Goal: Communication & Community: Answer question/provide support

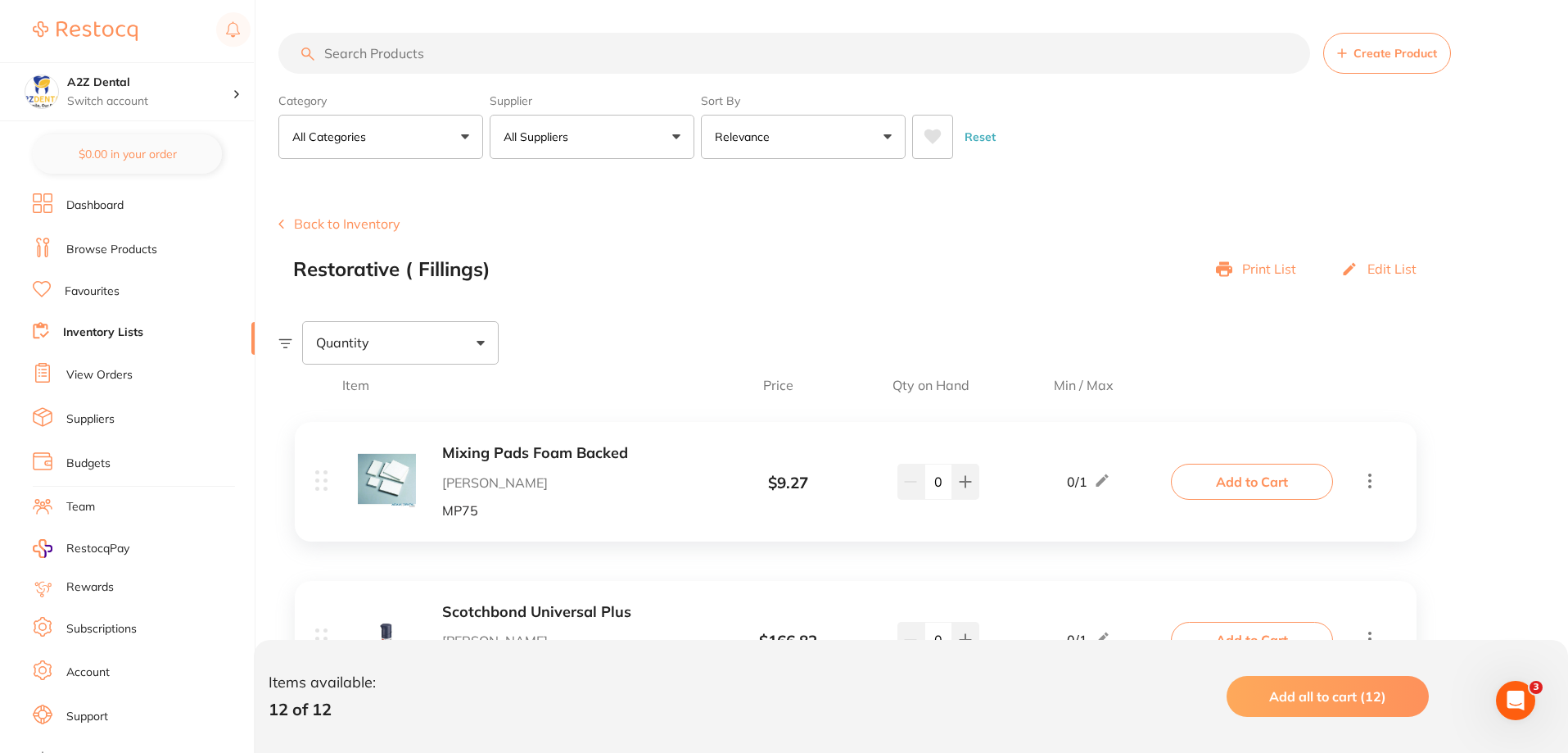
click at [80, 373] on link "View Orders" at bounding box center [100, 375] width 67 height 17
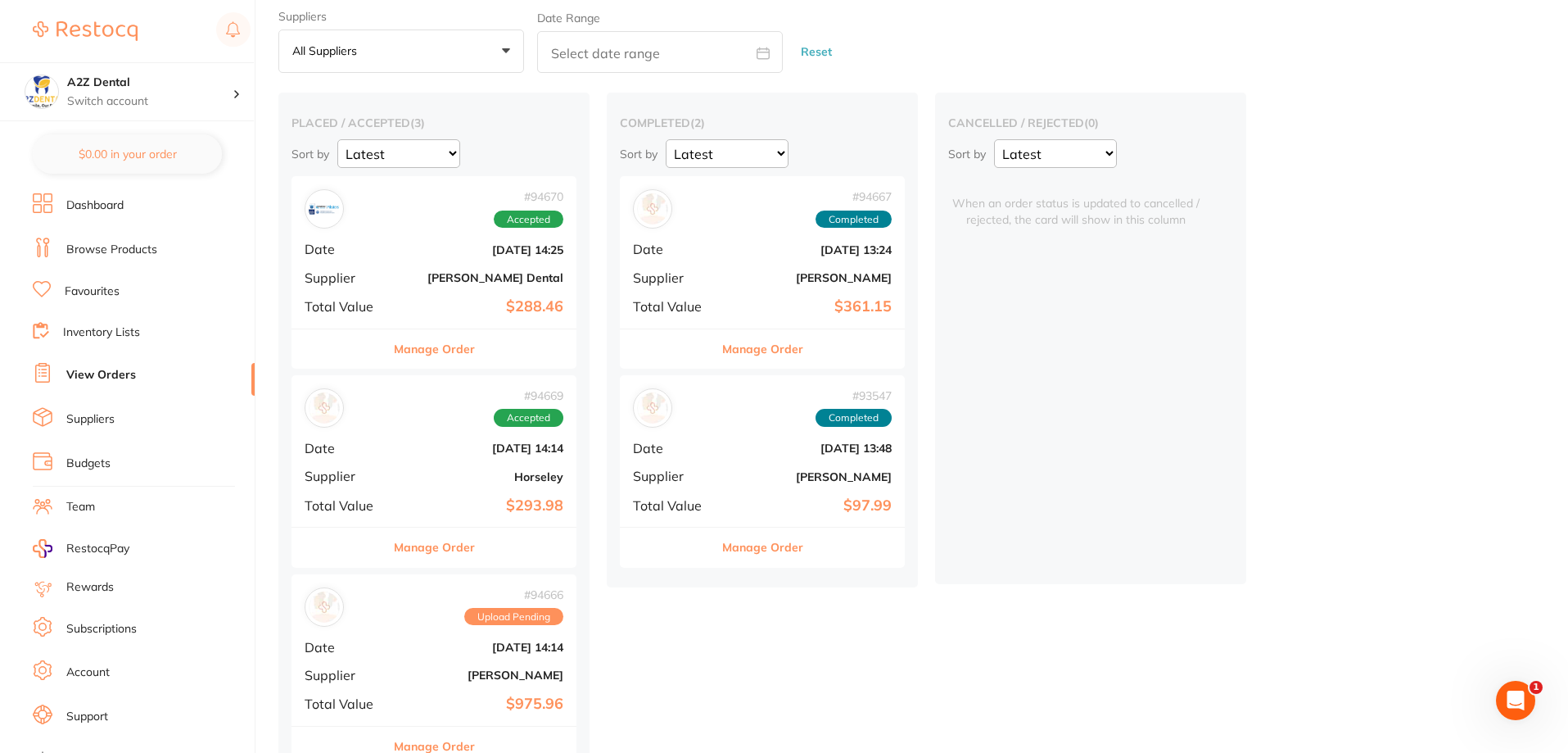
scroll to position [89, 0]
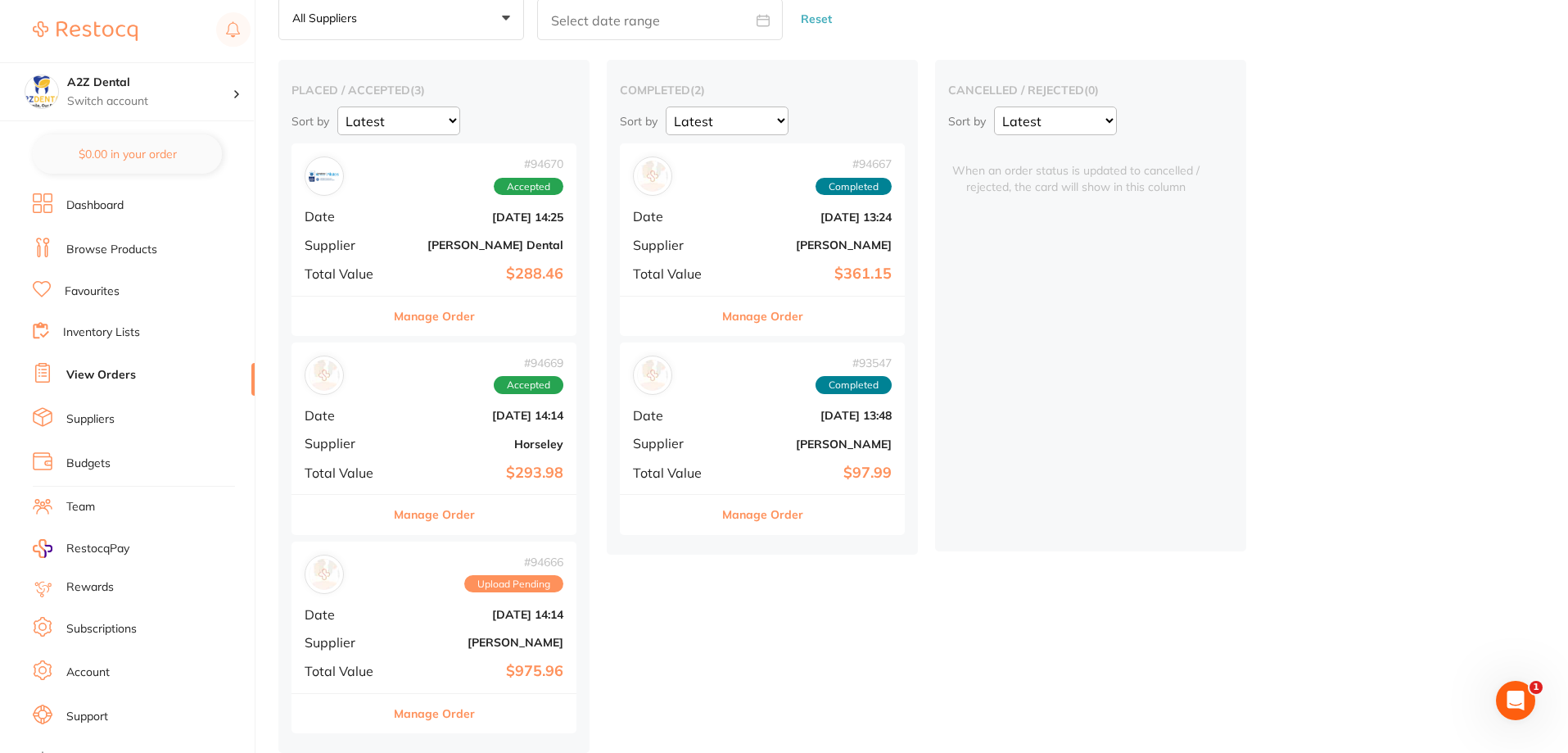
click at [442, 714] on button "Manage Order" at bounding box center [434, 714] width 81 height 39
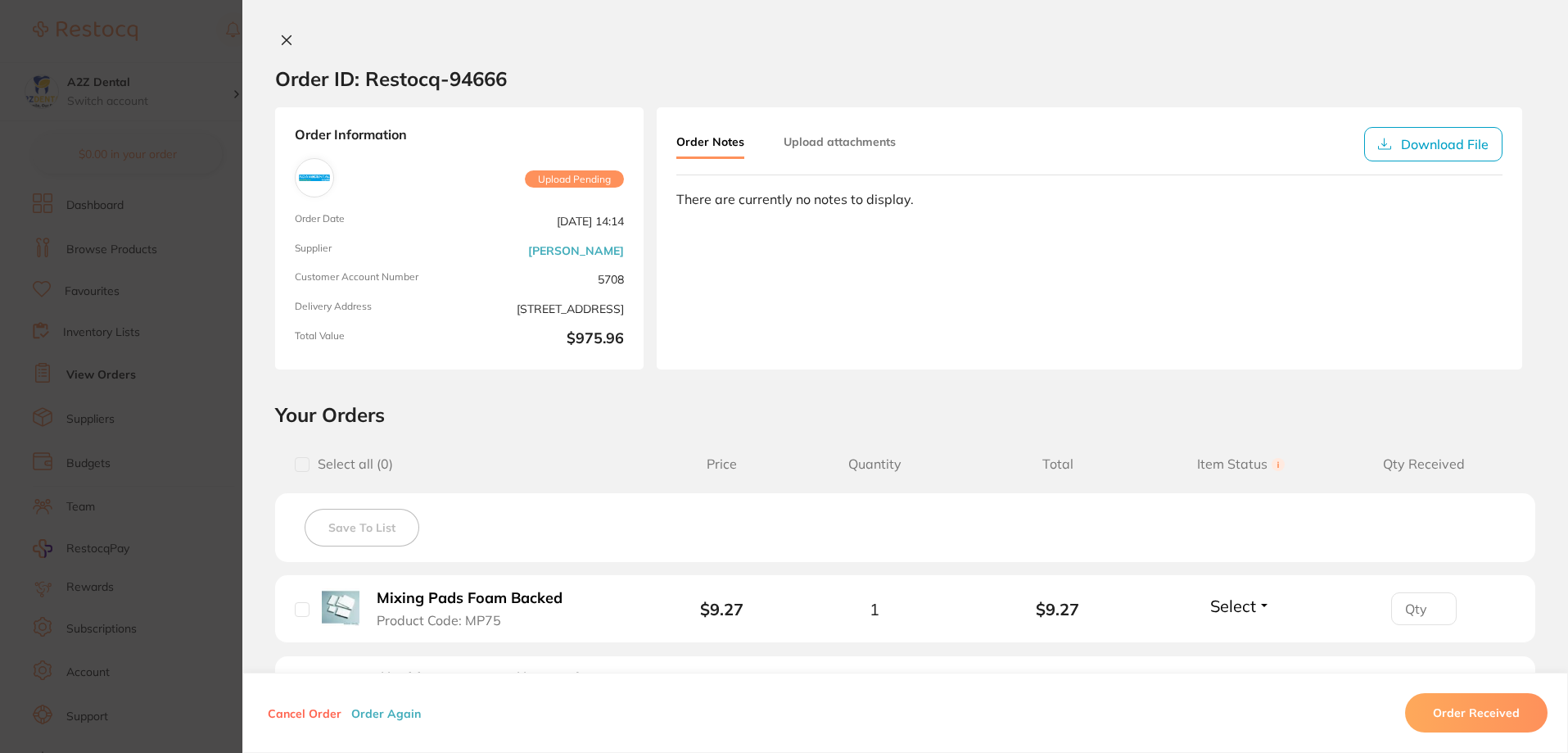
click at [281, 32] on button at bounding box center [286, 41] width 23 height 18
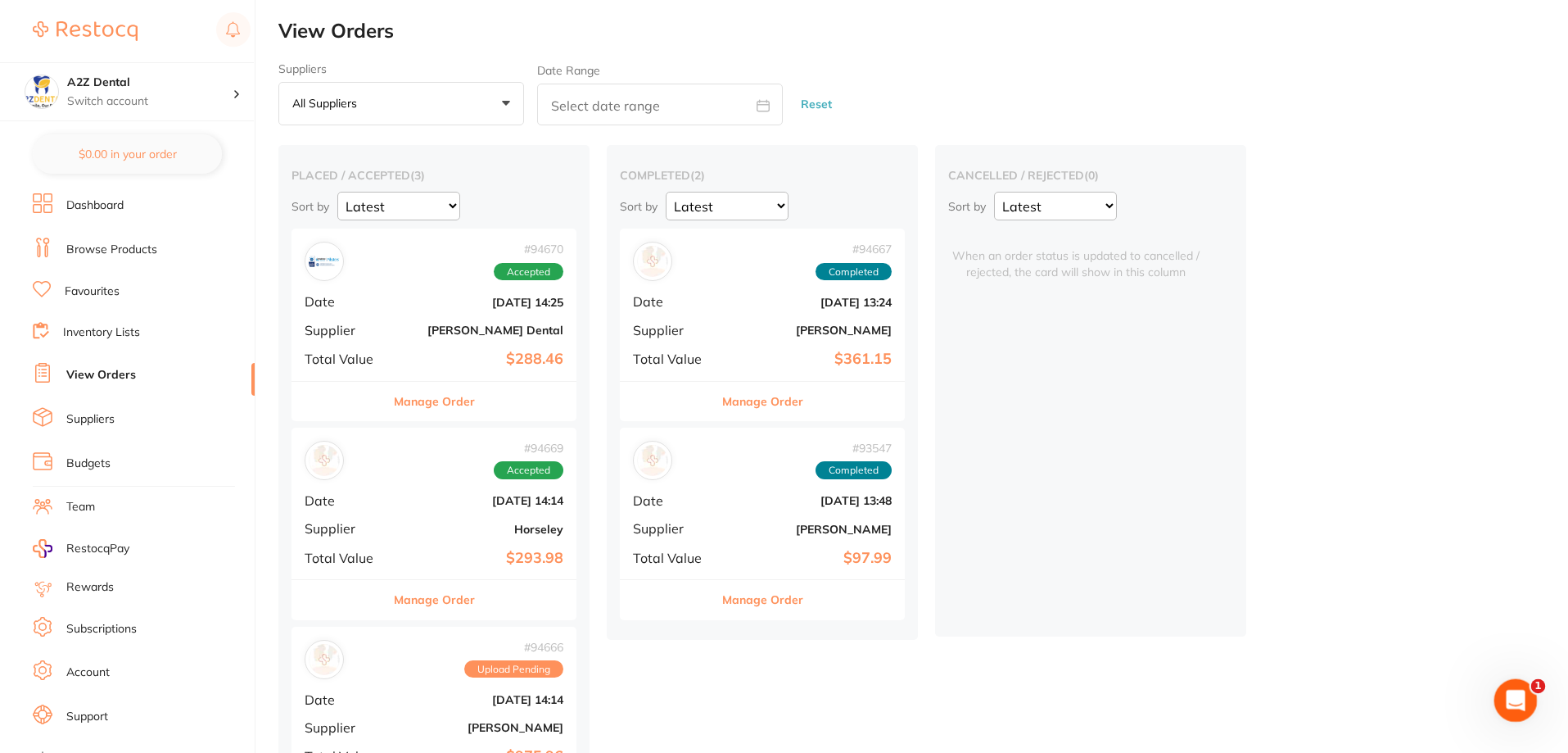
click at [1520, 698] on icon "Open Intercom Messenger" at bounding box center [1513, 698] width 27 height 27
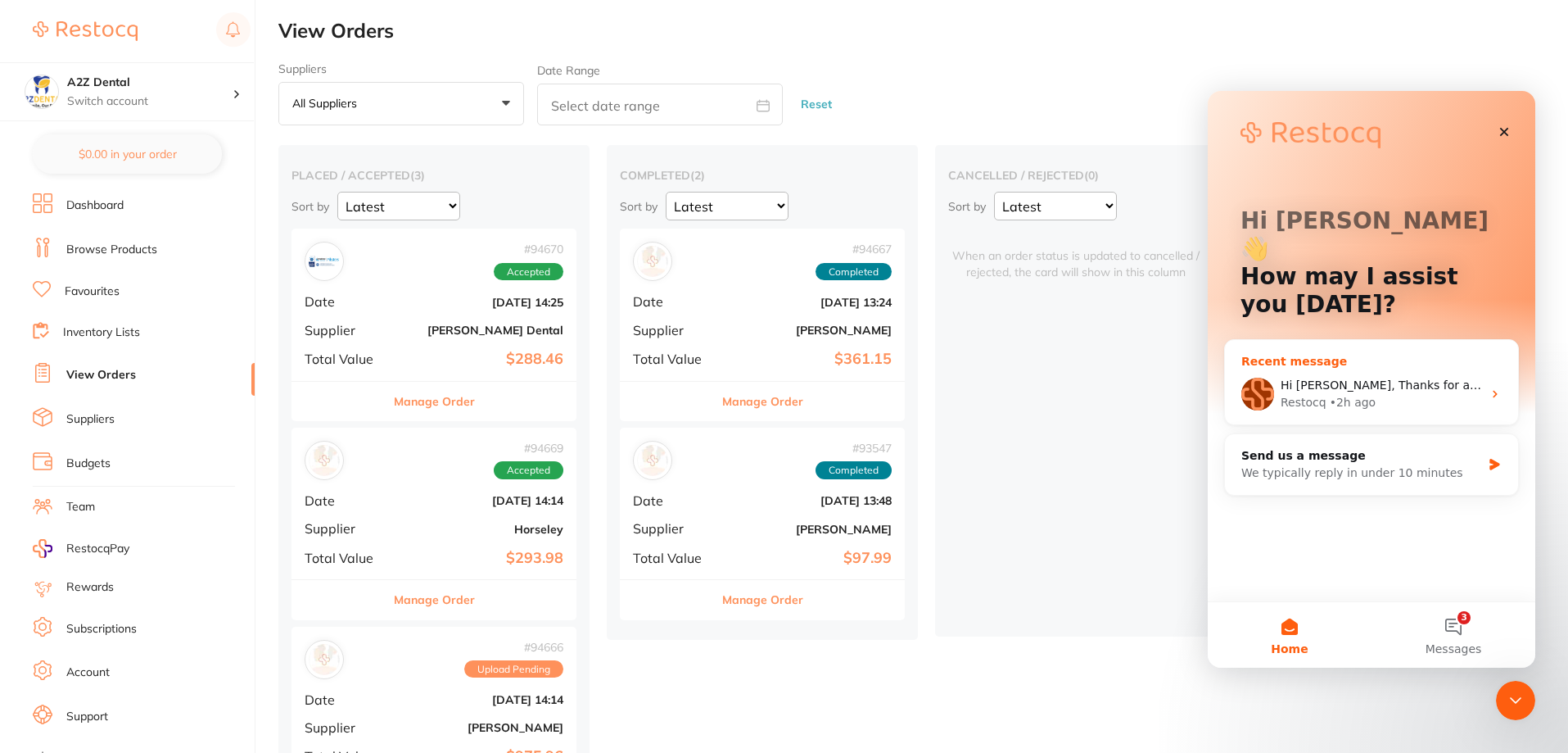
click at [1291, 394] on div "Restocq" at bounding box center [1302, 403] width 46 height 18
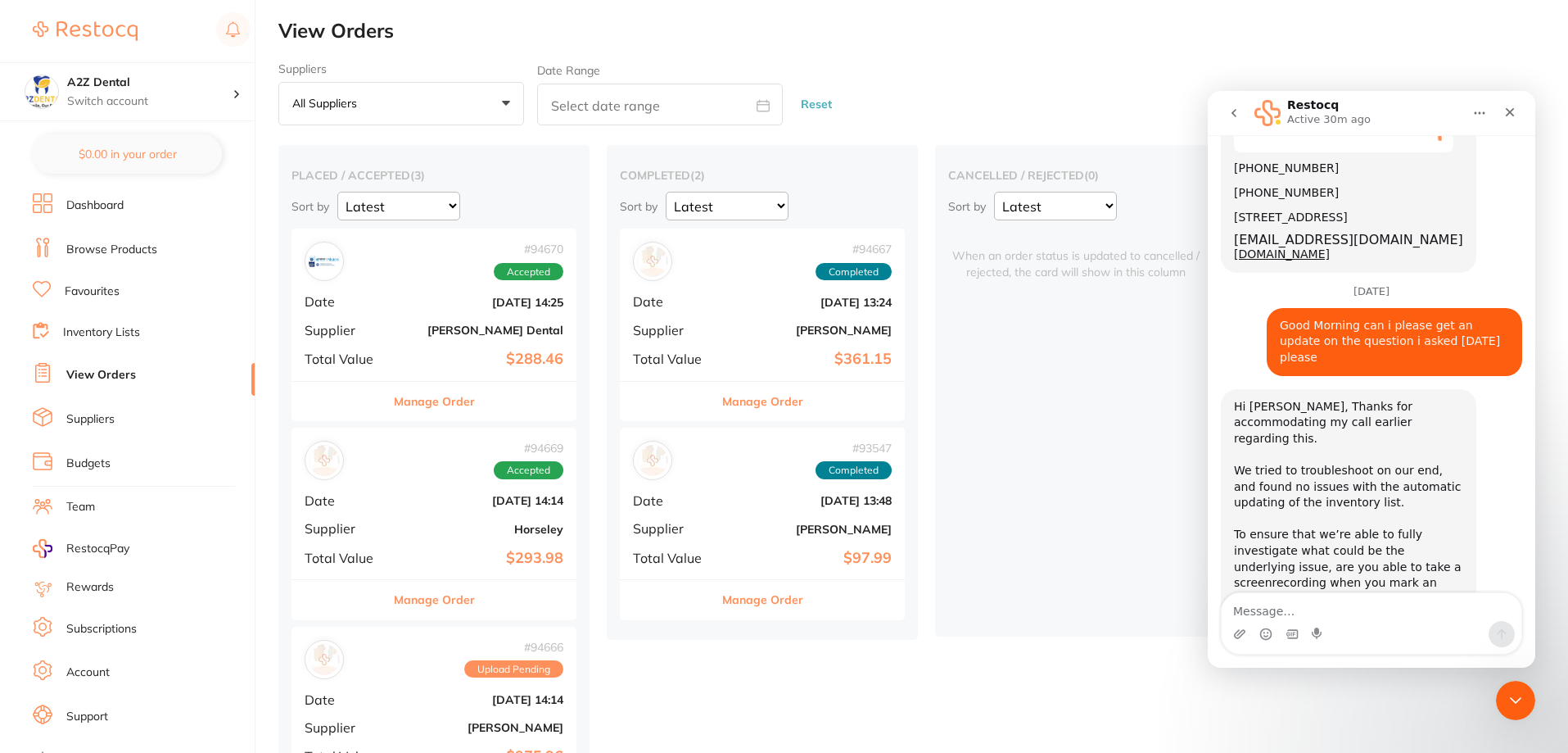
scroll to position [1724, 0]
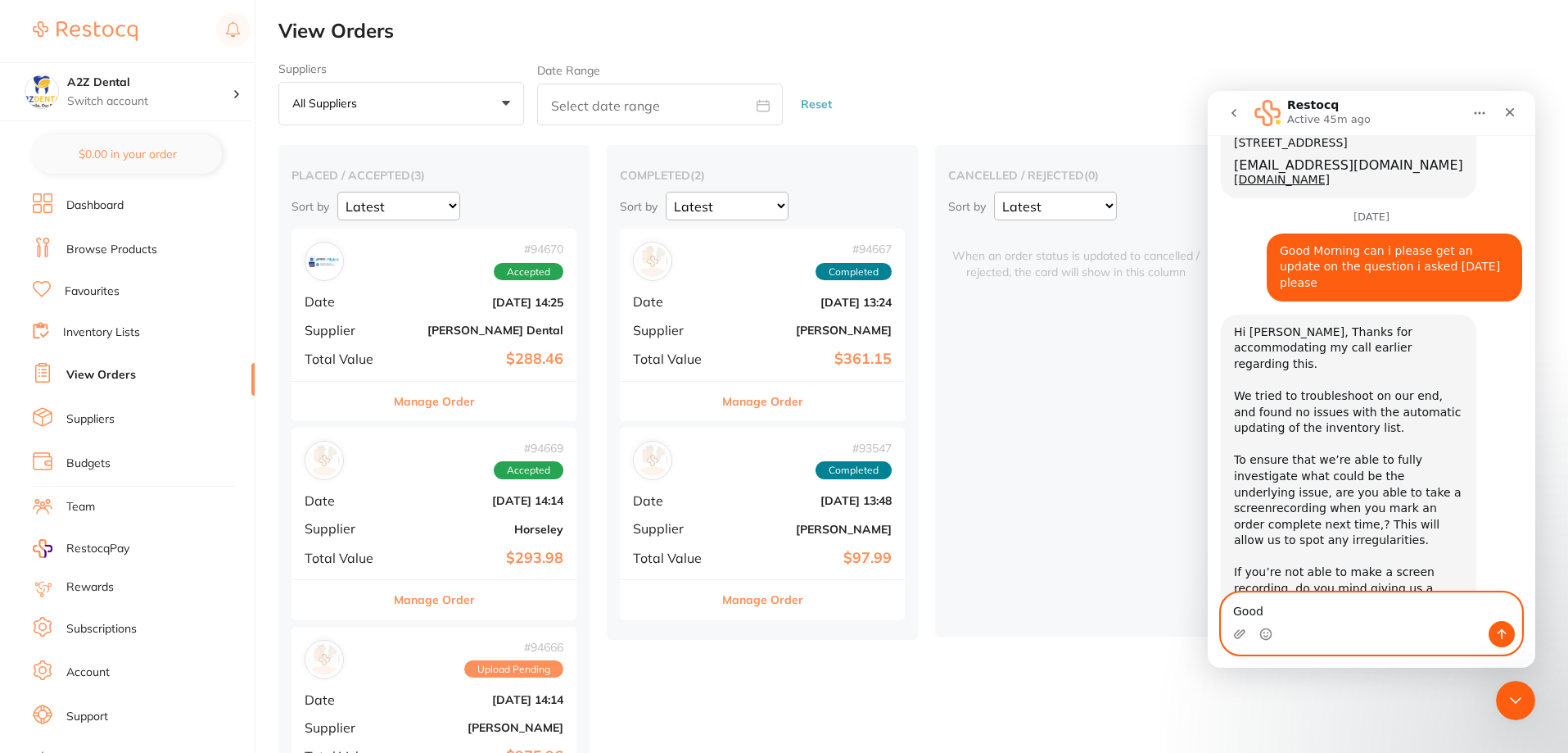
click at [1276, 608] on textarea "Good" at bounding box center [1371, 607] width 300 height 27
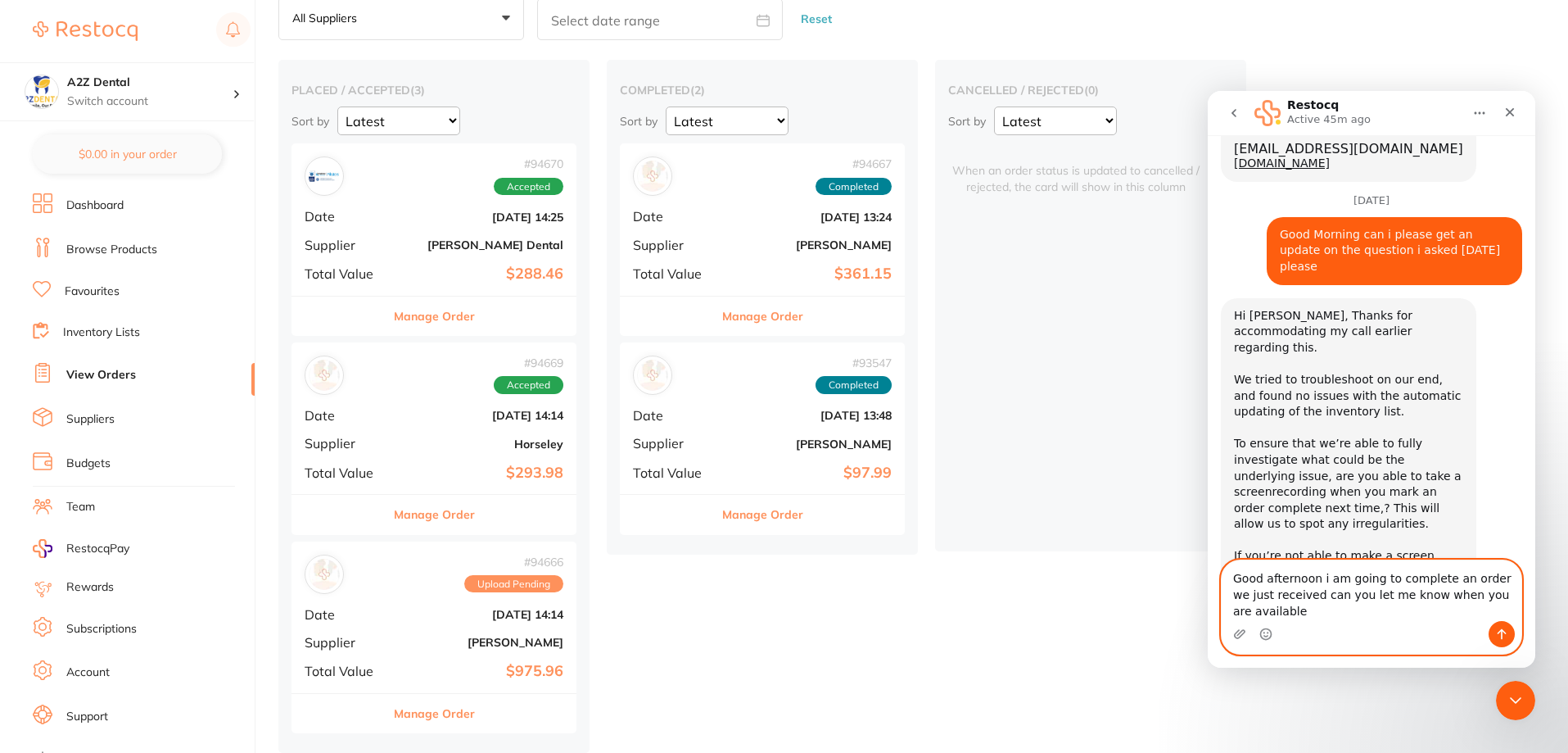
scroll to position [1756, 0]
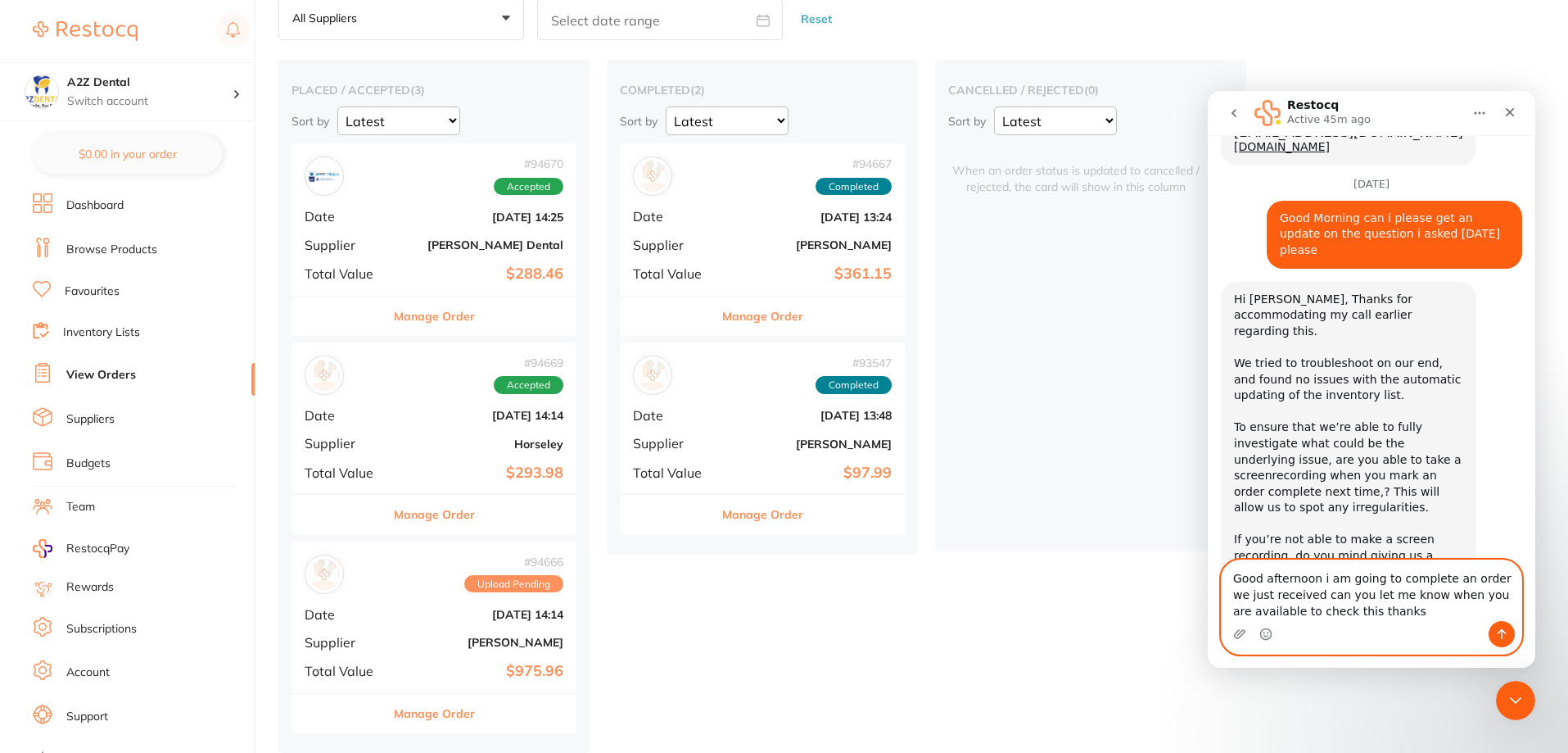
type textarea "Good afternoon i am going to complete an order we just received can you let me …"
click at [1495, 640] on button "Send a message…" at bounding box center [1501, 633] width 26 height 26
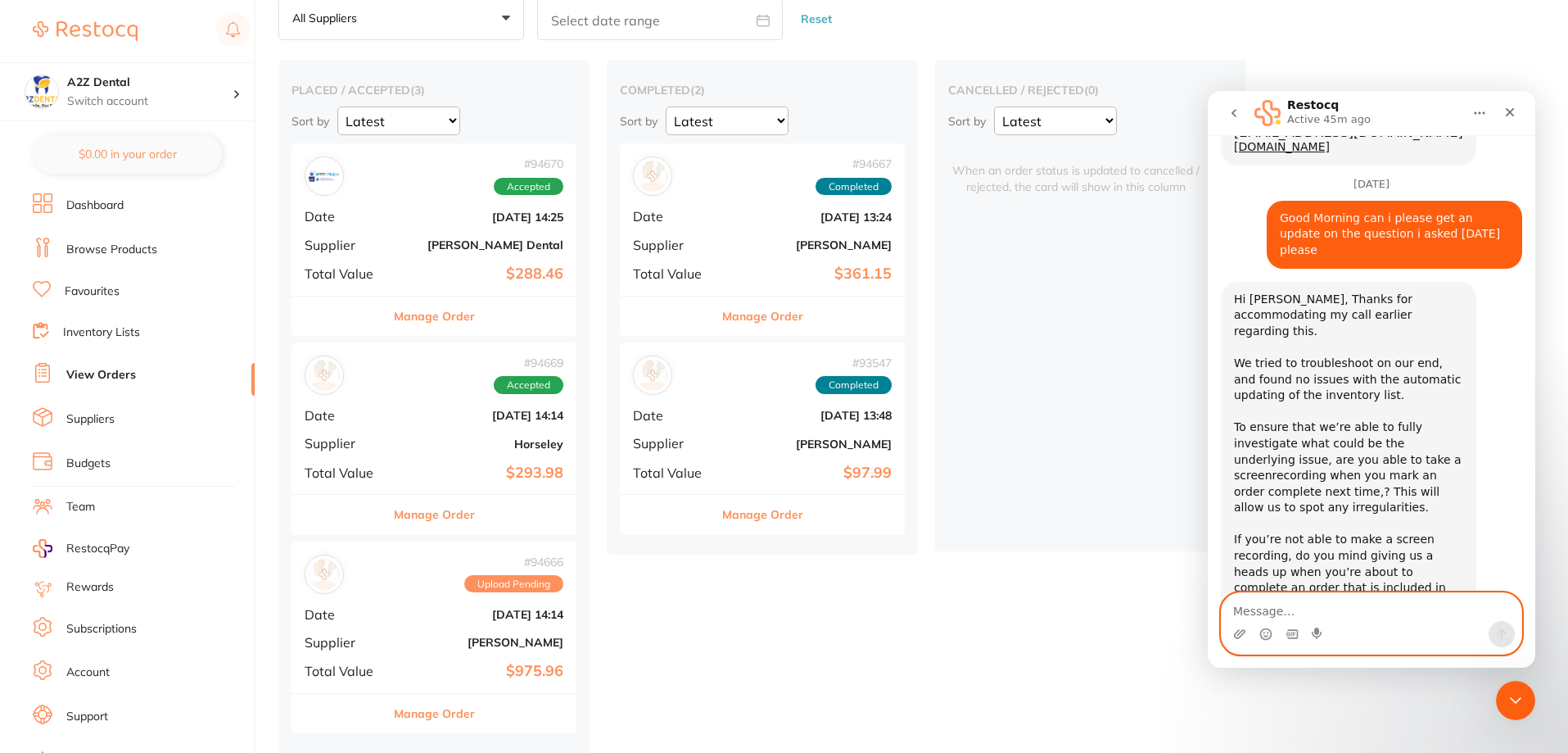
scroll to position [1804, 0]
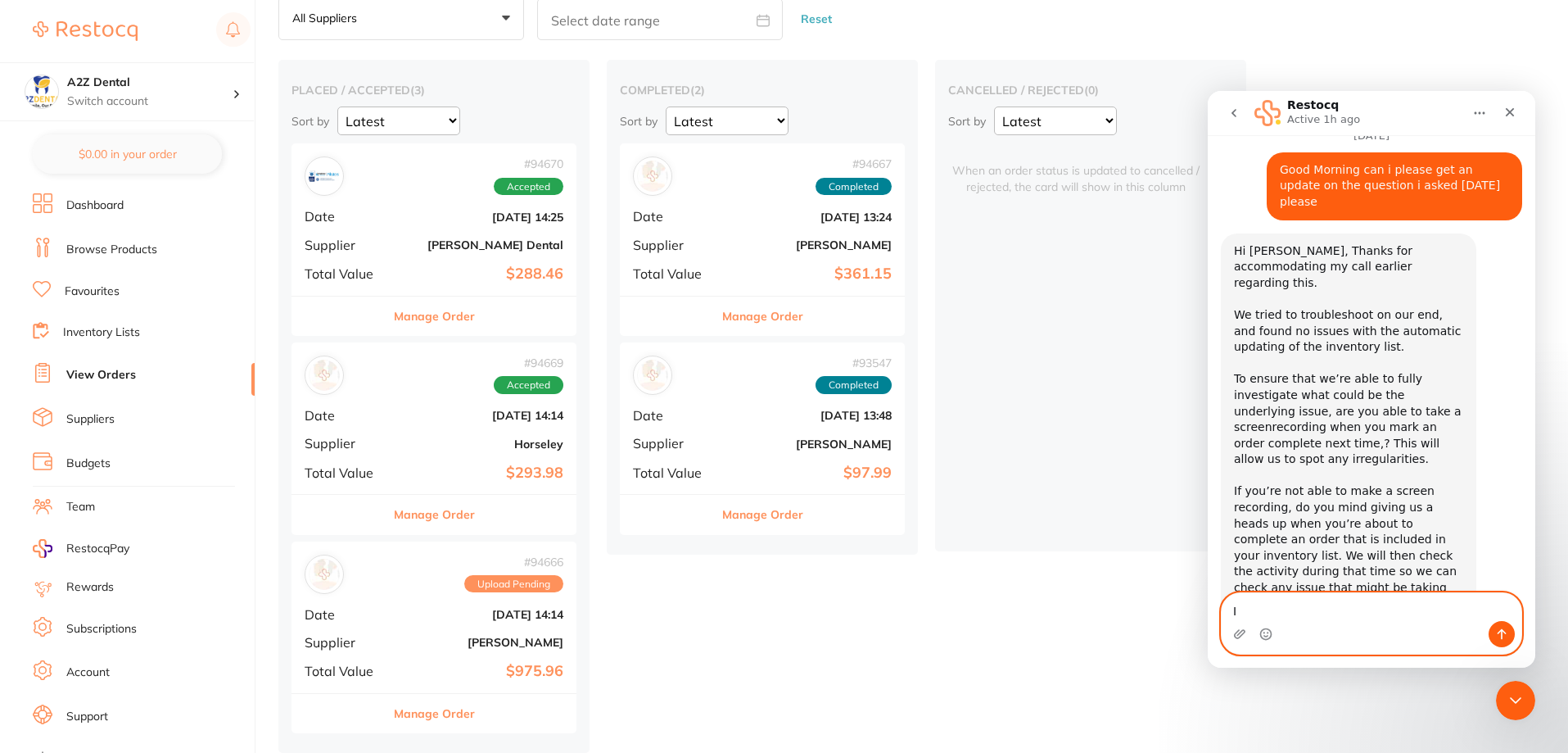
type textarea "I"
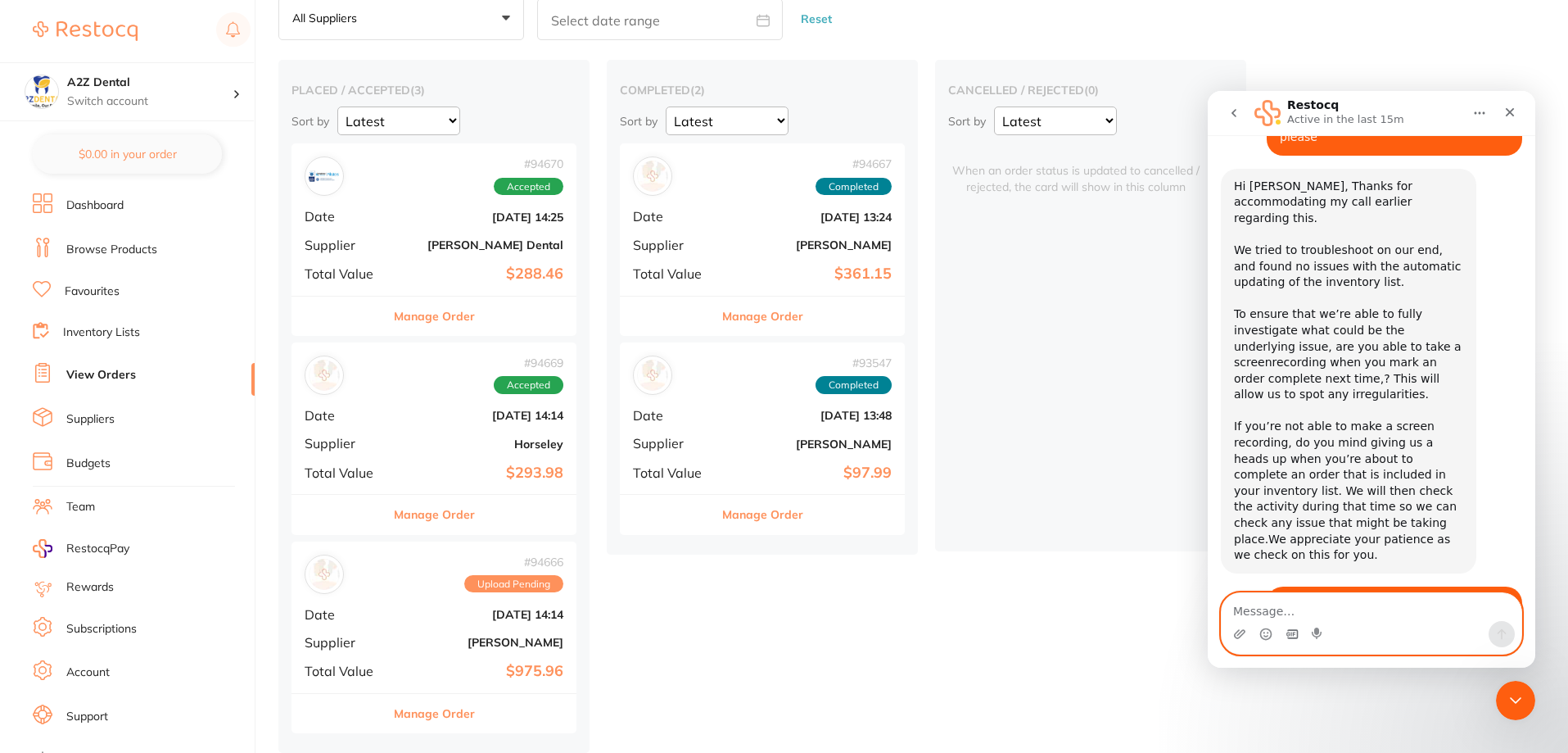
scroll to position [89, 0]
click at [1250, 609] on textarea "Message…" at bounding box center [1371, 607] width 300 height 27
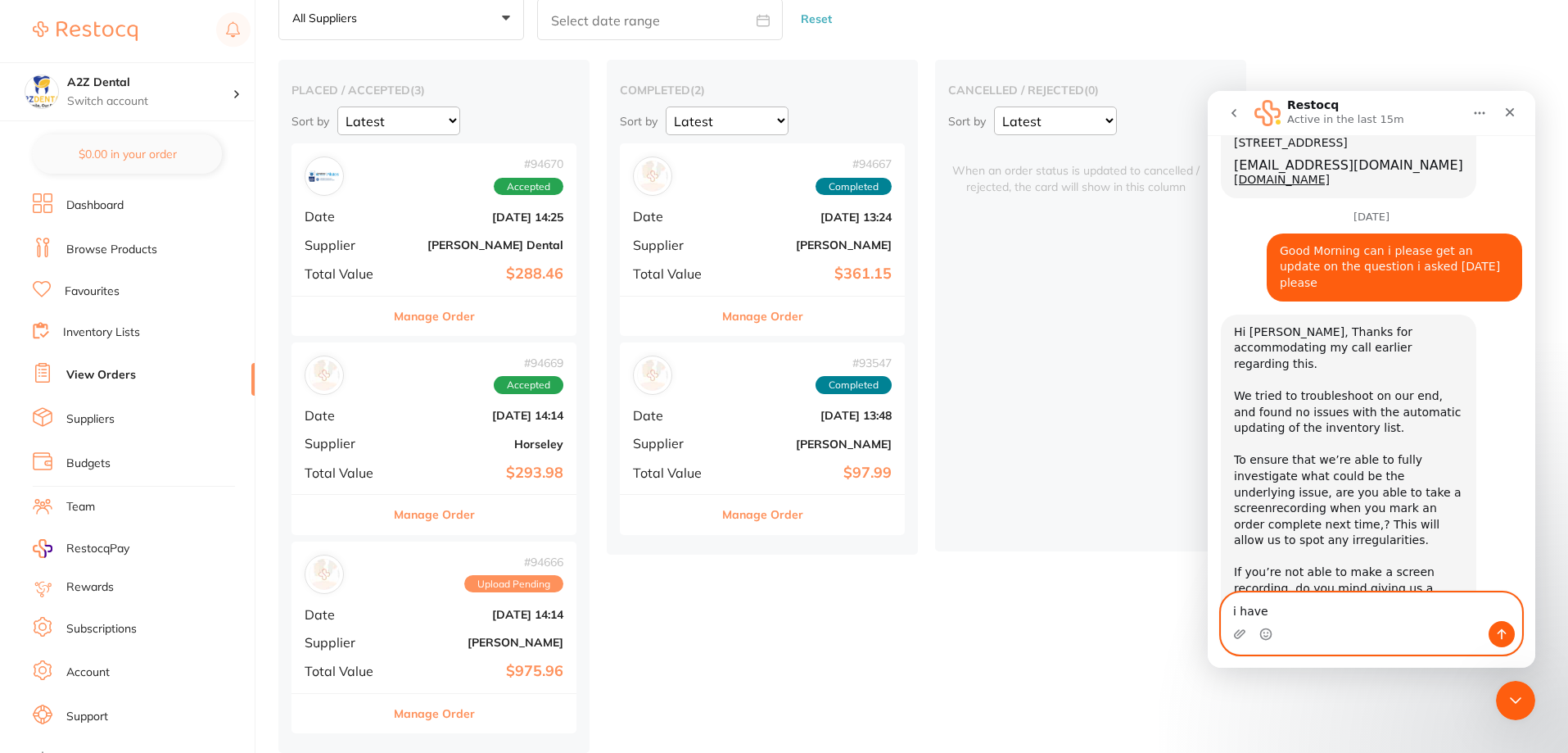
scroll to position [1705, 0]
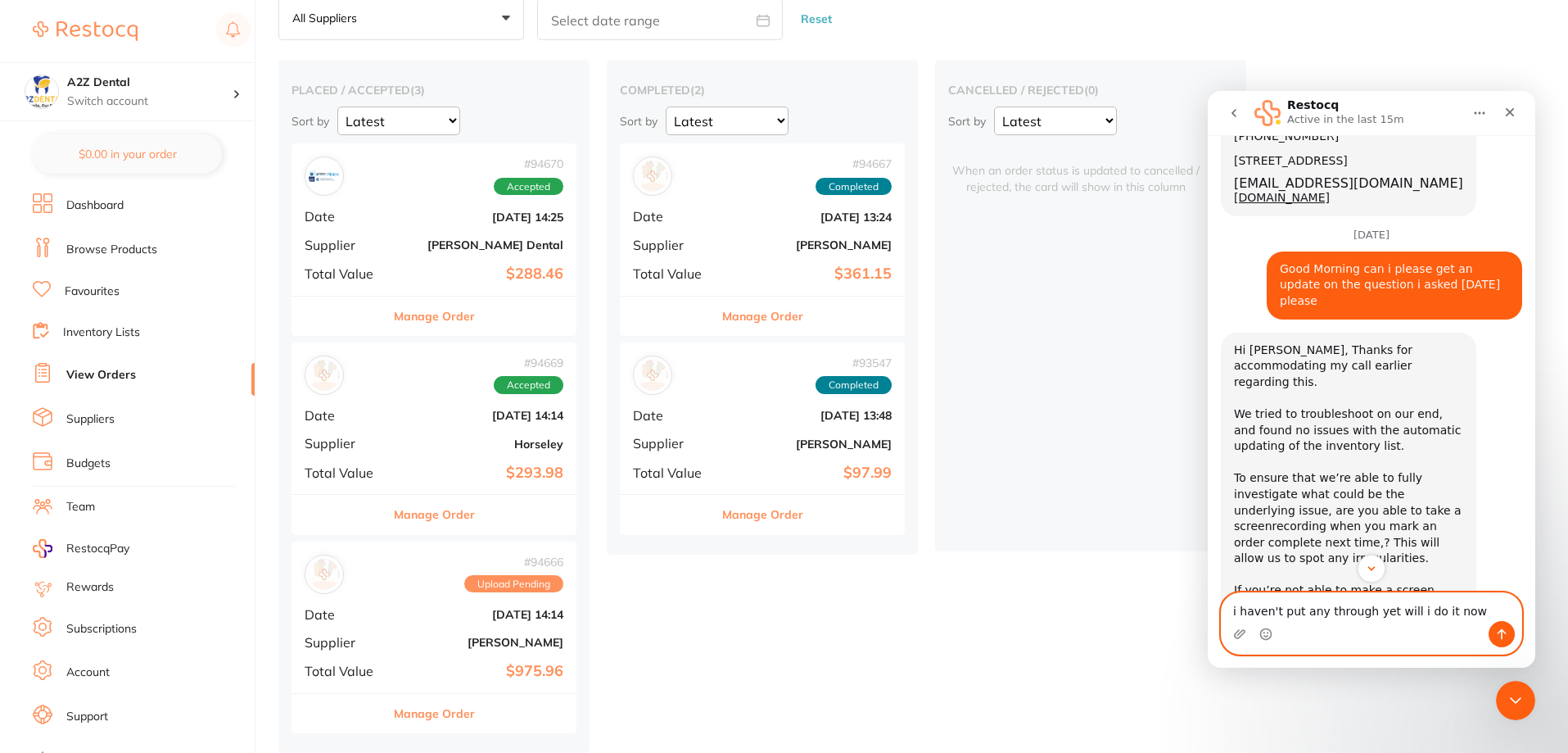
type textarea "i haven't put any through yet will i do it now"
click at [1493, 634] on button "Send a message…" at bounding box center [1501, 633] width 26 height 26
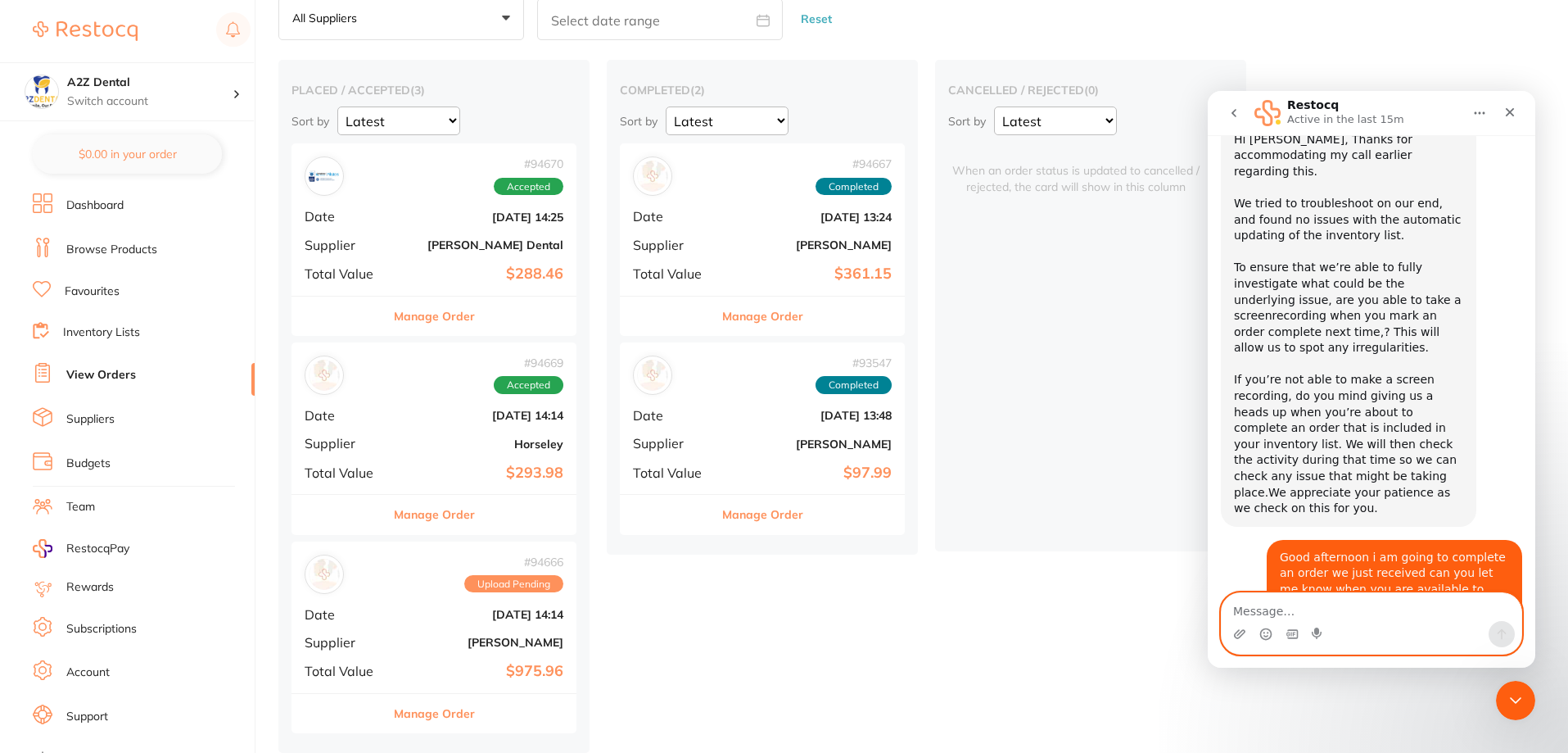
scroll to position [1917, 0]
